Goal: Task Accomplishment & Management: Manage account settings

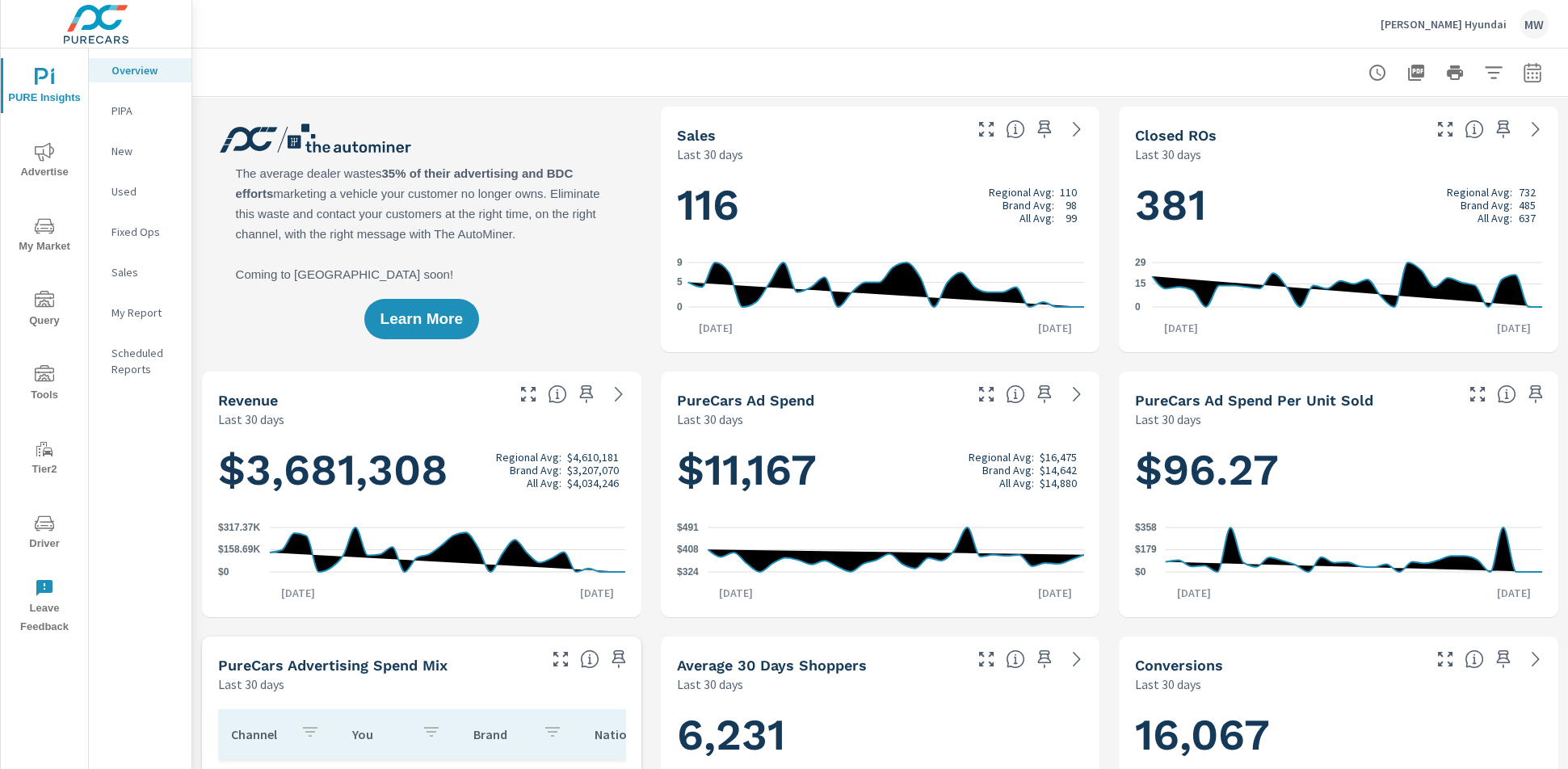
click at [1168, 26] on p "[PERSON_NAME] Hyundai" at bounding box center [1444, 24] width 126 height 14
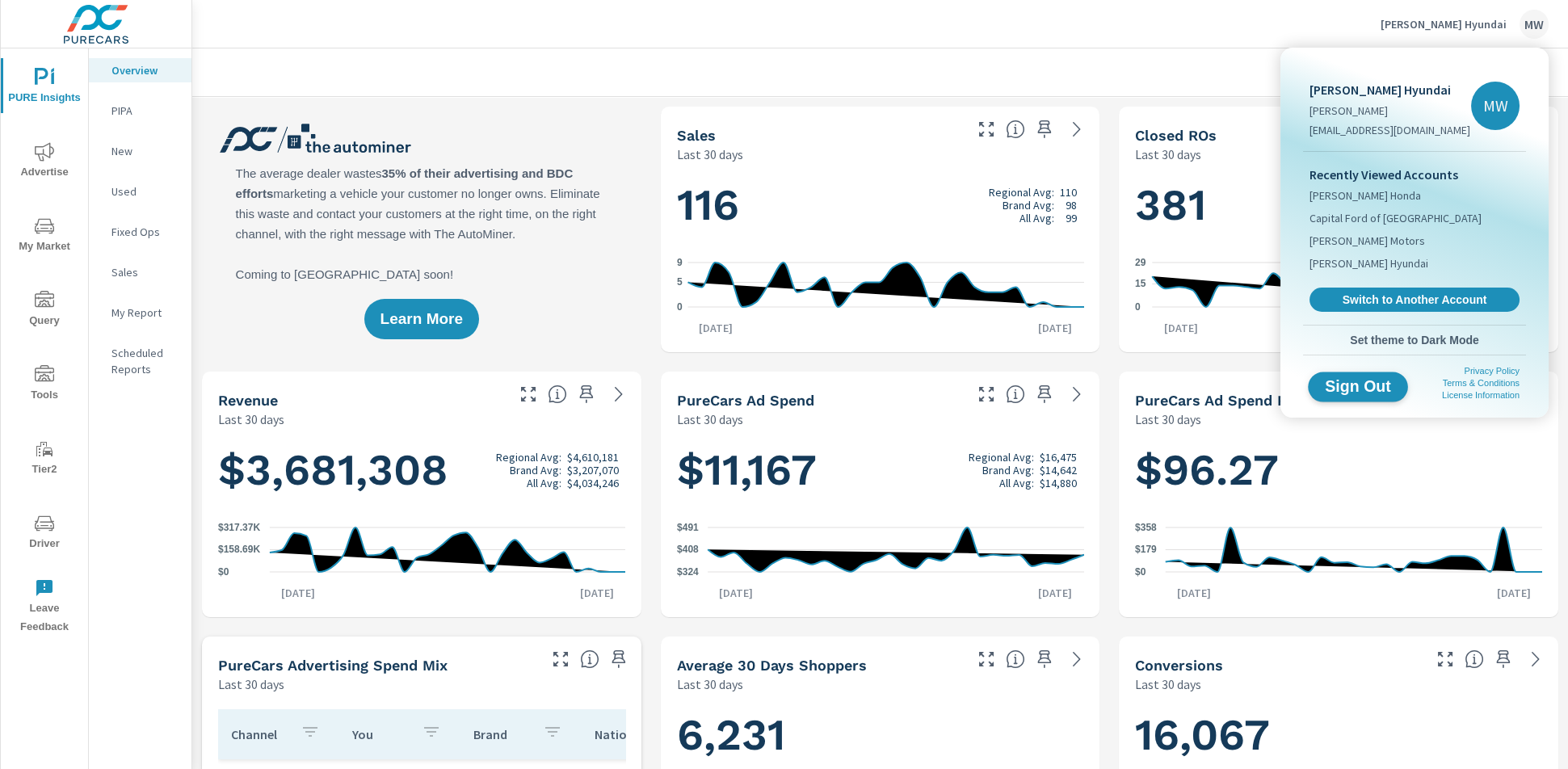
click at [1168, 384] on span "Sign Out" at bounding box center [1358, 386] width 73 height 15
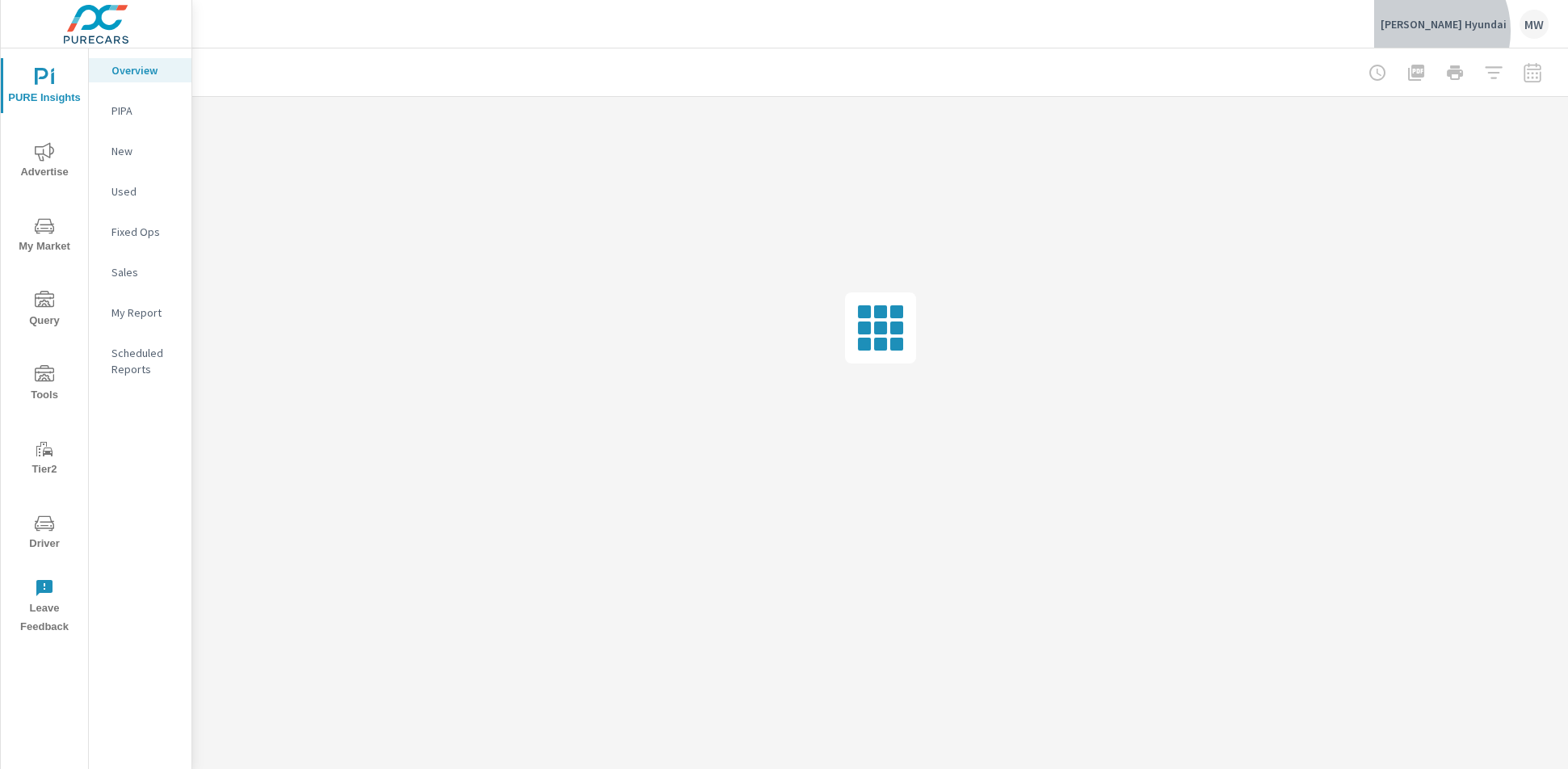
click at [1468, 31] on p "[PERSON_NAME] Hyundai" at bounding box center [1444, 24] width 126 height 14
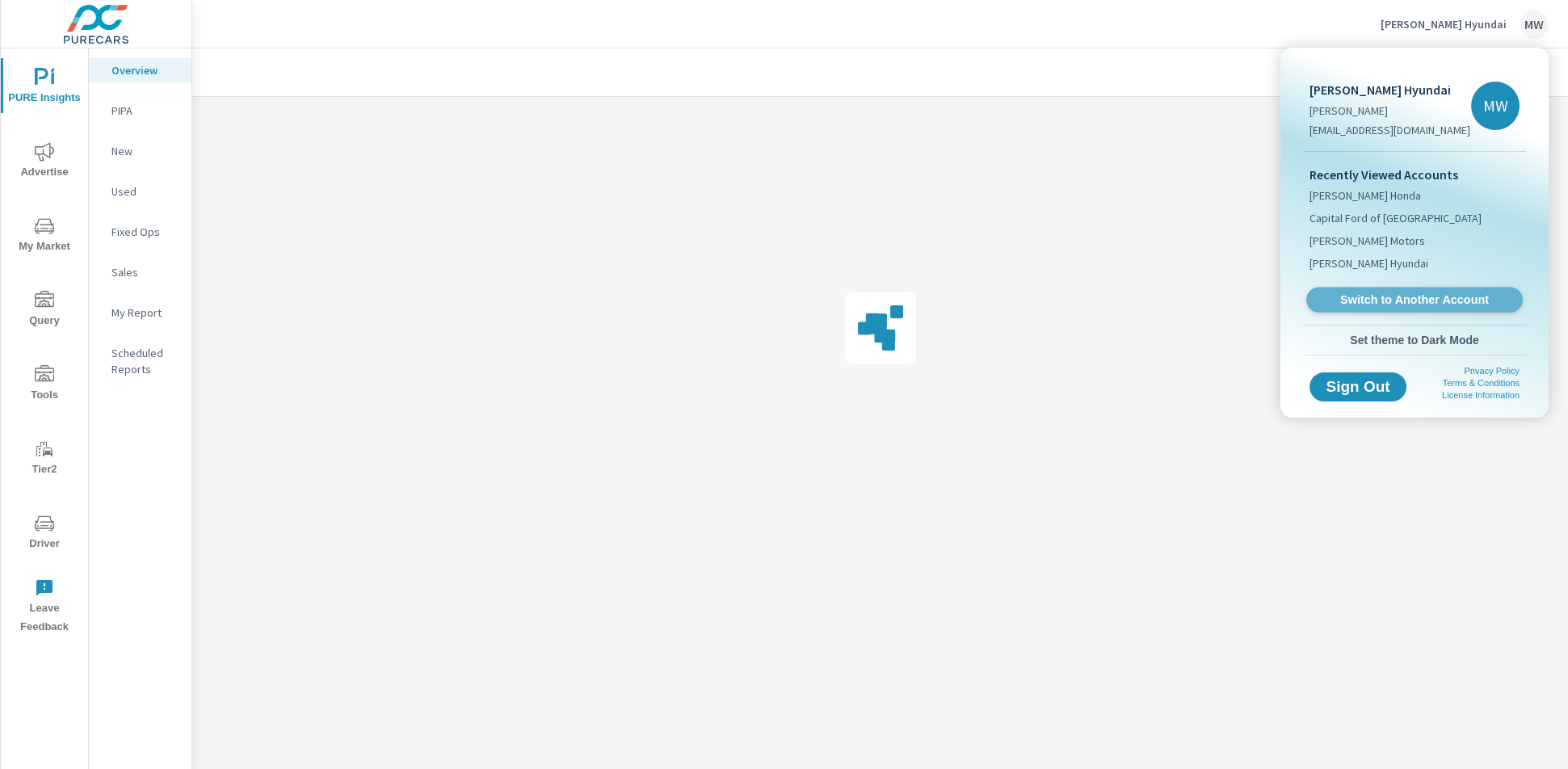
click at [1385, 303] on span "Switch to Another Account" at bounding box center [1414, 300] width 198 height 15
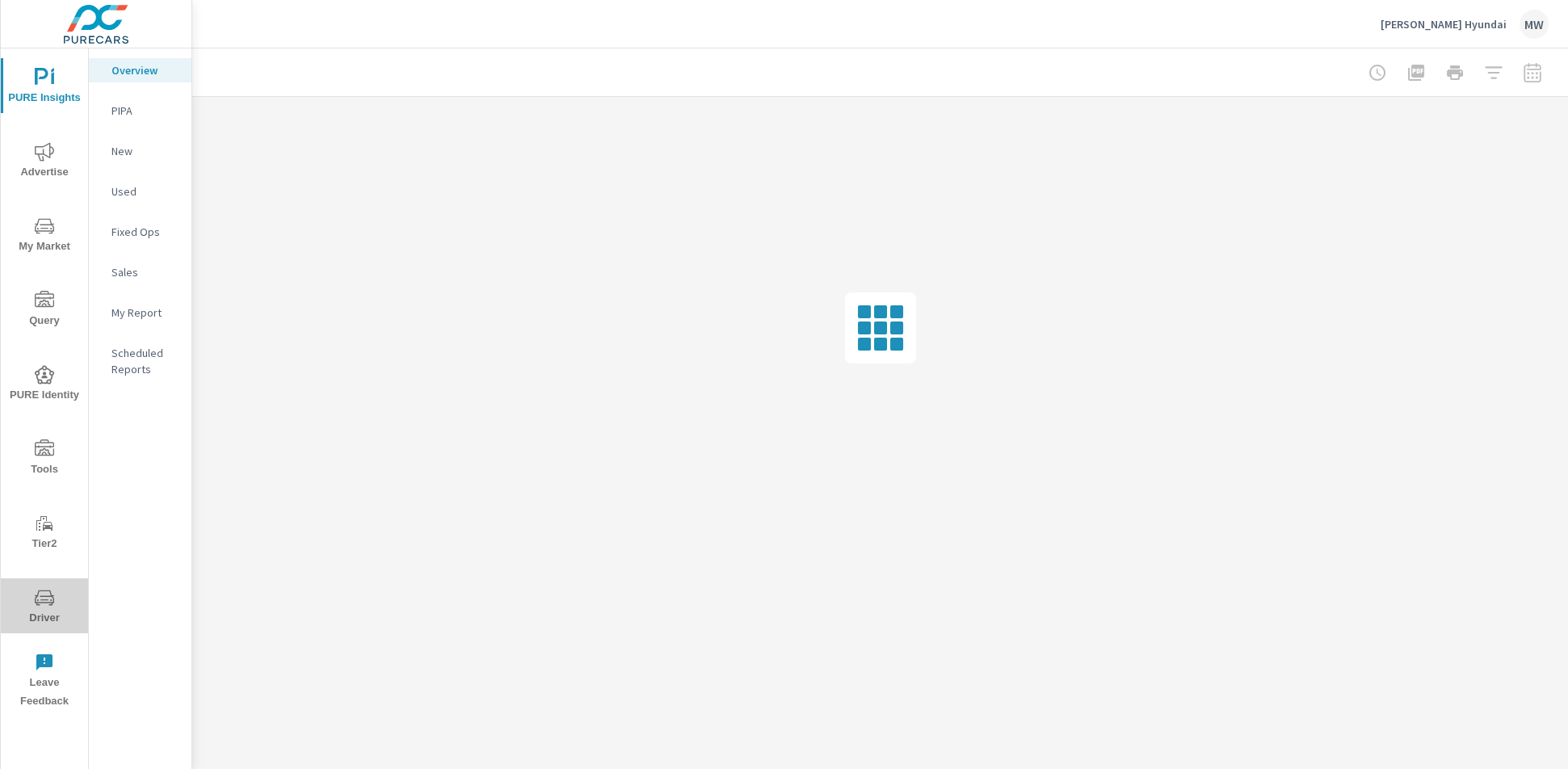
click at [36, 604] on icon "nav menu" at bounding box center [44, 598] width 20 height 20
